Goal: Information Seeking & Learning: Understand process/instructions

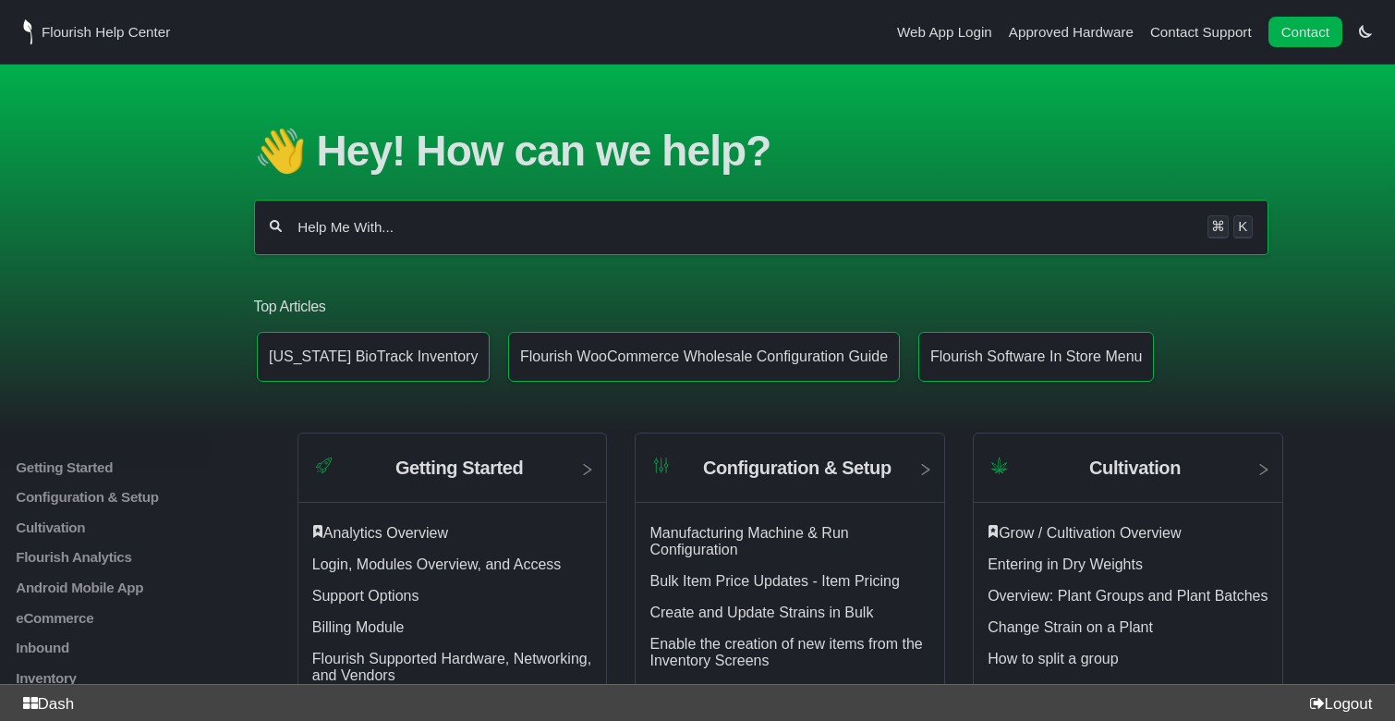
click at [547, 225] on input "Help Me With..." at bounding box center [745, 227] width 898 height 18
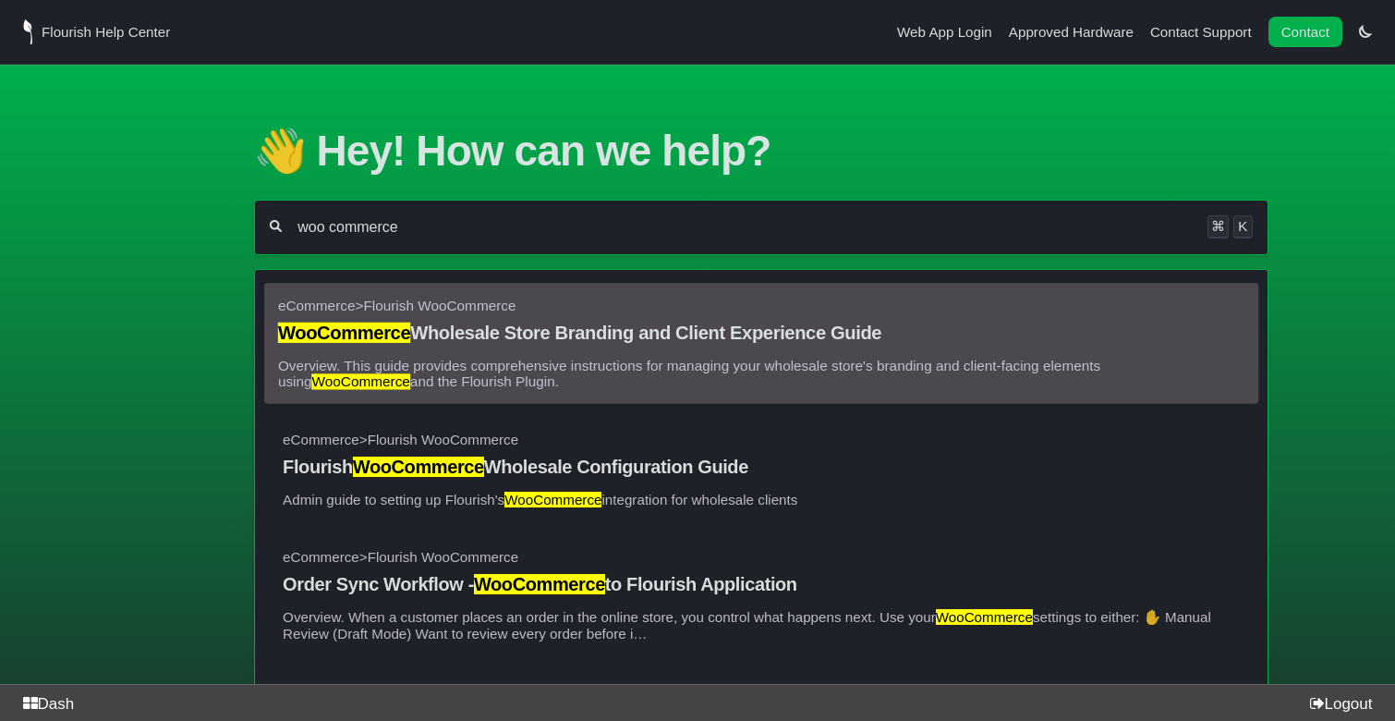
type input "woo commerce"
click at [640, 336] on link "eCommerce > Flourish WooCommerce WooCommerce Wholesale Store Branding and Clien…" at bounding box center [761, 344] width 967 height 92
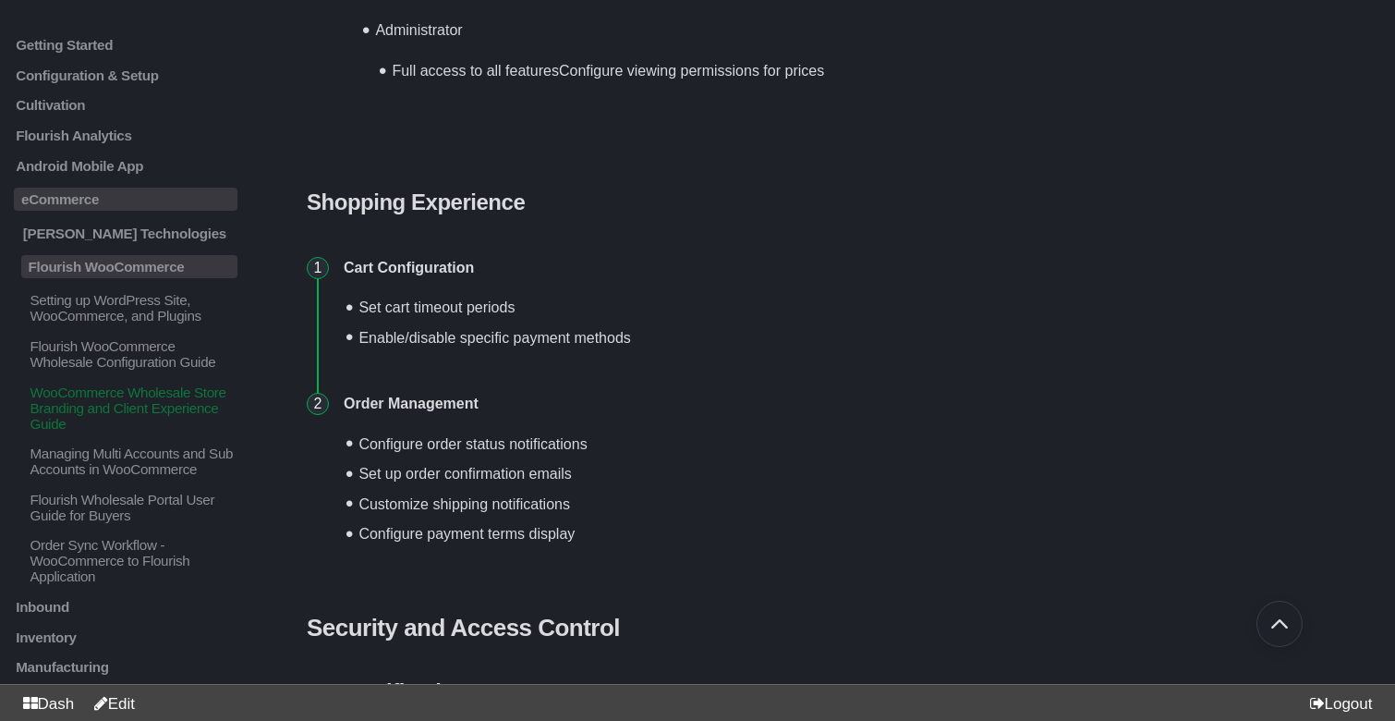
scroll to position [5250, 0]
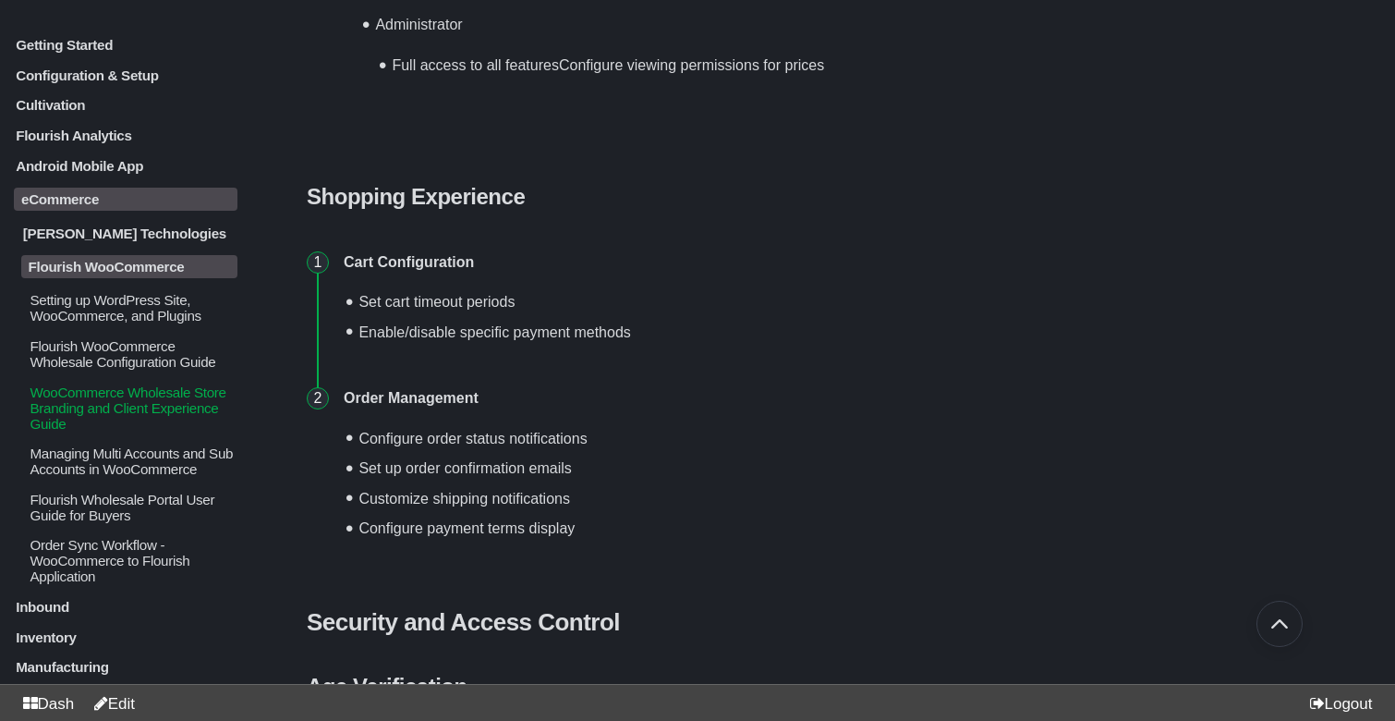
click at [129, 319] on p "Setting up WordPress Site, WooCommerce, and Plugins" at bounding box center [133, 307] width 210 height 31
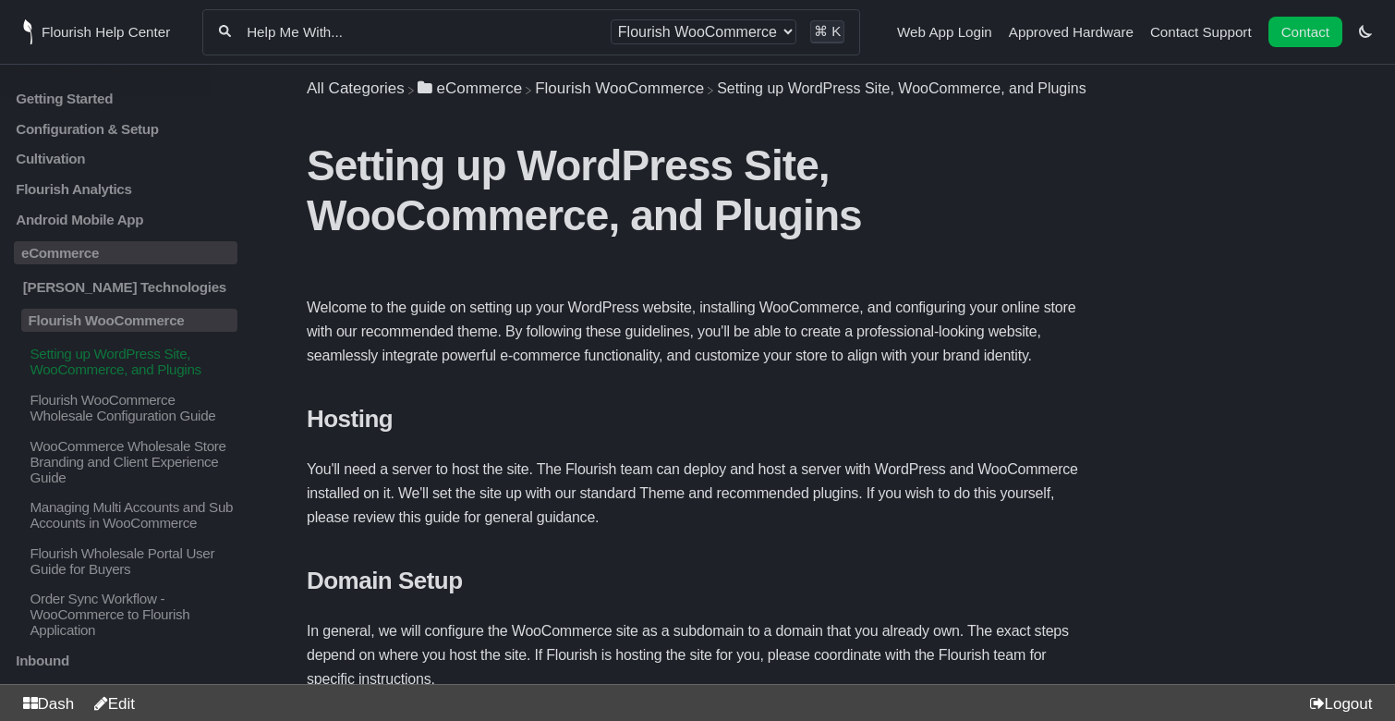
click at [663, 351] on p "Welcome to the guide on setting up your WordPress website, installing WooCommer…" at bounding box center [698, 332] width 782 height 72
click at [687, 368] on p "Welcome to the guide on setting up your WordPress website, installing WooCommer…" at bounding box center [698, 332] width 782 height 72
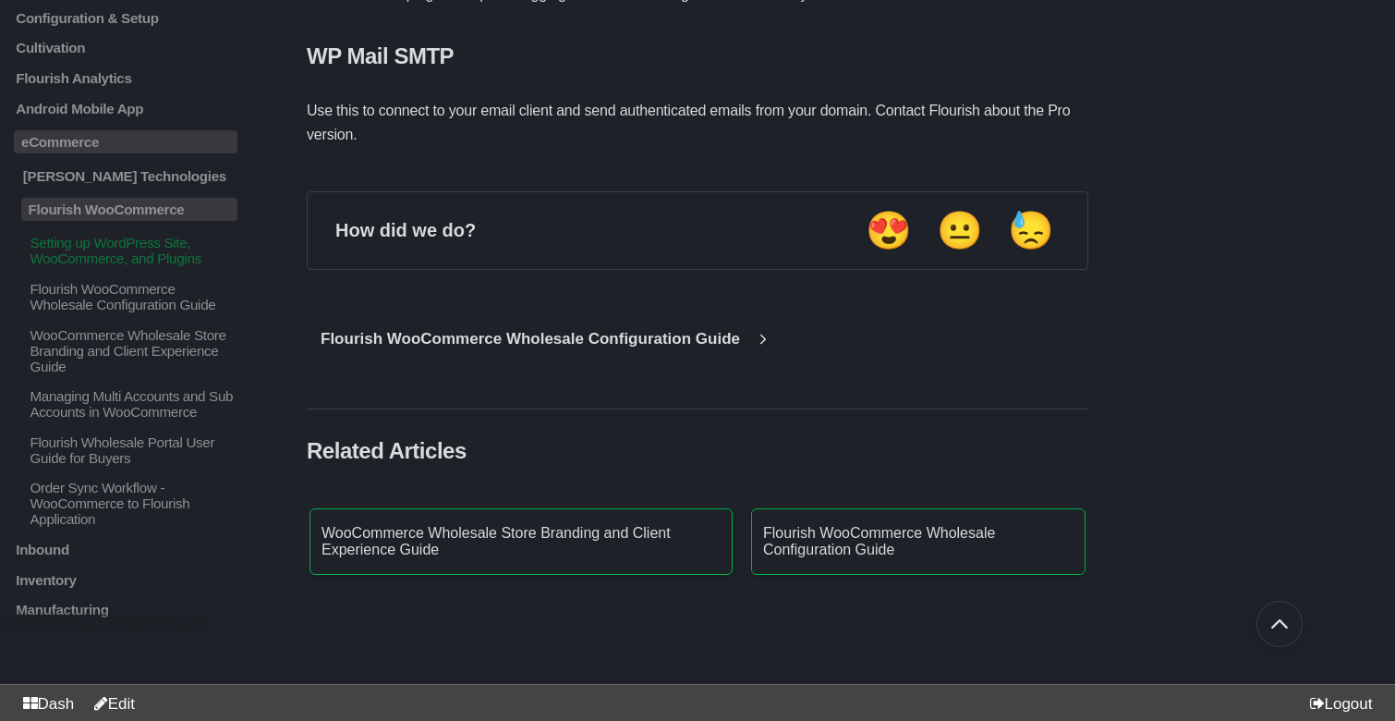
scroll to position [5086, 0]
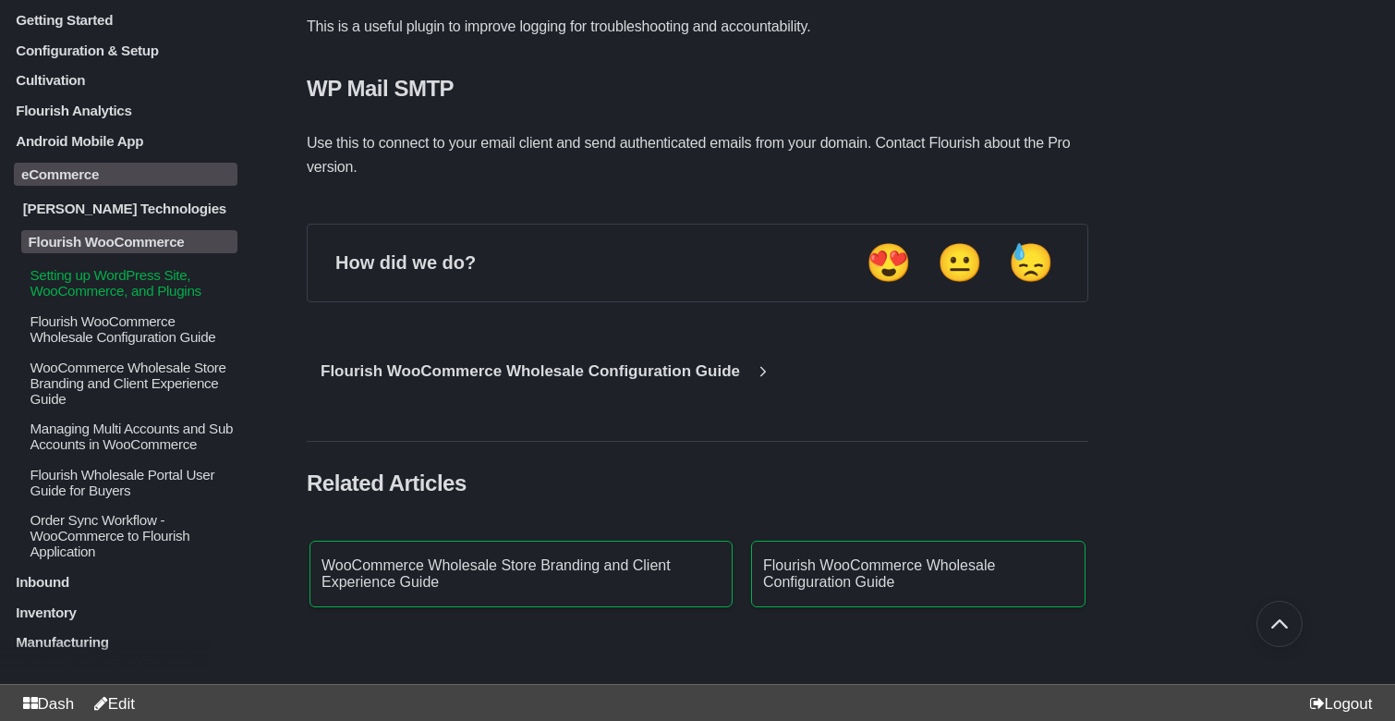
click at [108, 345] on p "Flourish WooCommerce Wholesale Configuration Guide" at bounding box center [133, 328] width 210 height 31
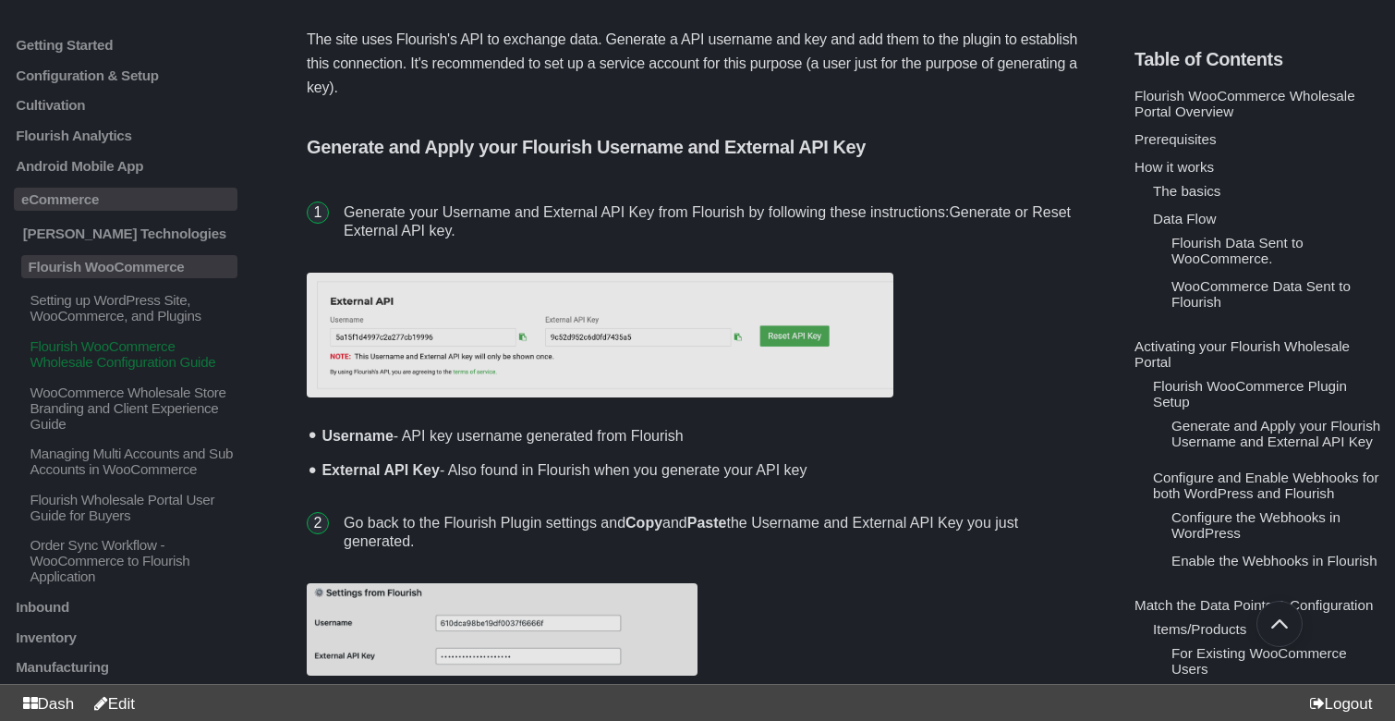
scroll to position [2596, 0]
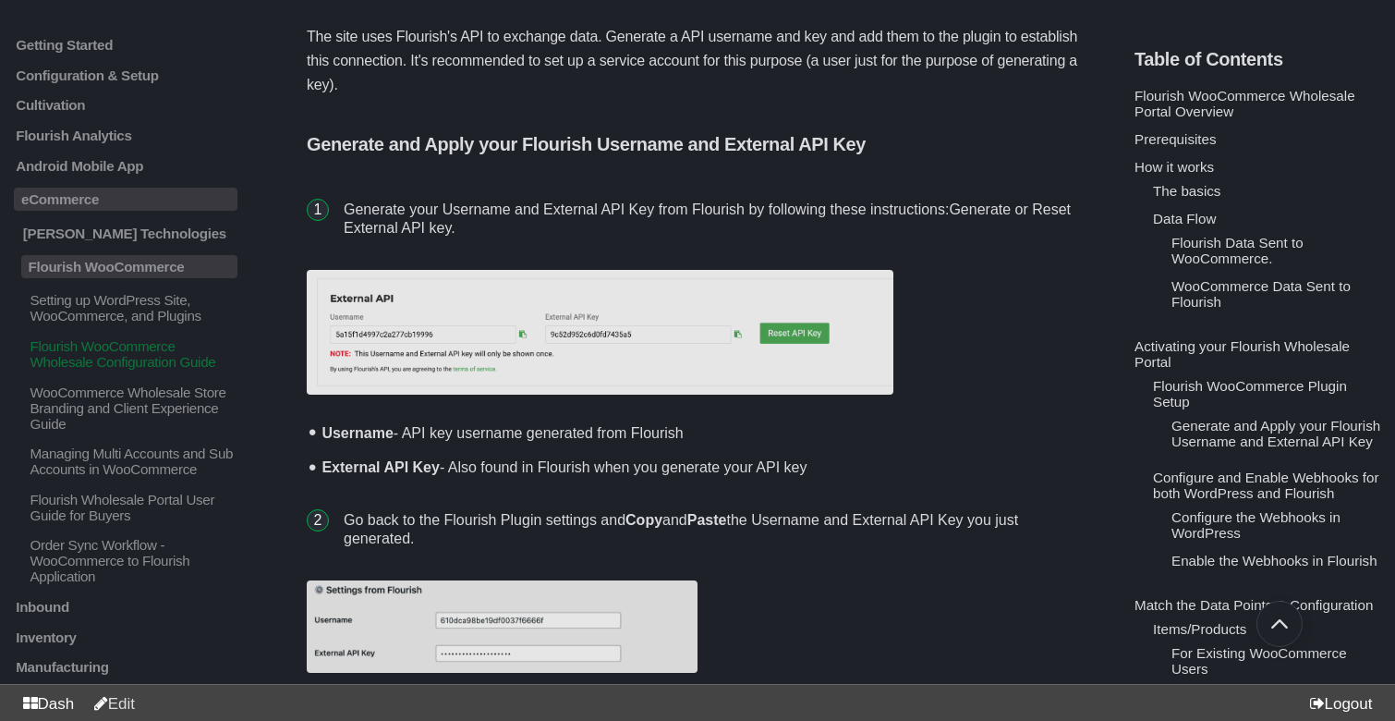
click at [124, 695] on link "Edit" at bounding box center [110, 704] width 49 height 18
